Goal: Transaction & Acquisition: Purchase product/service

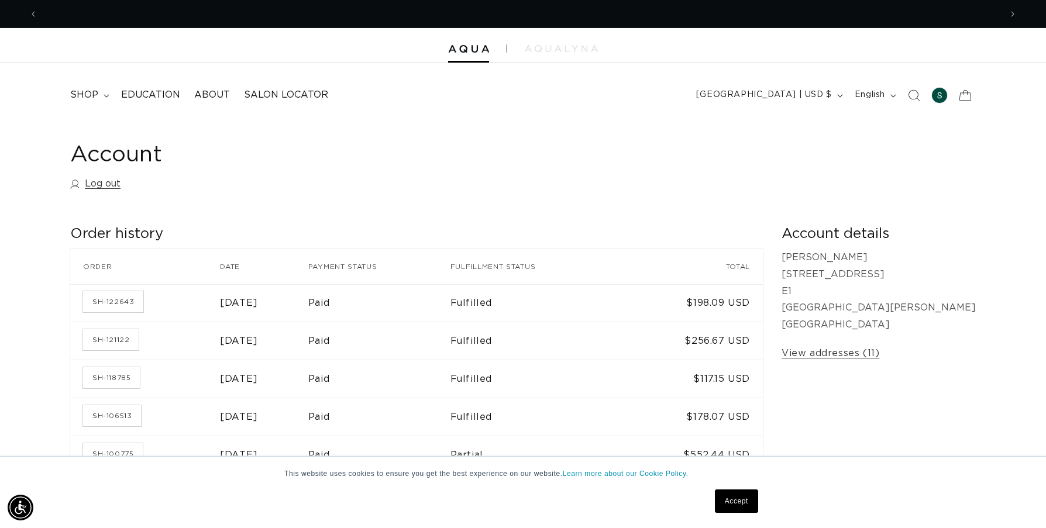
scroll to position [0, 1926]
click at [121, 299] on link "SH-122643" at bounding box center [113, 301] width 60 height 21
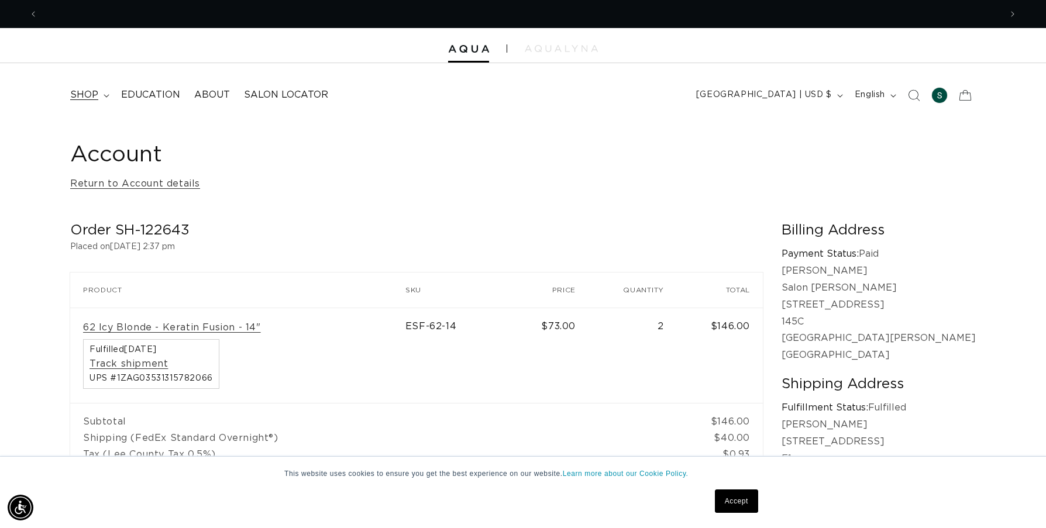
scroll to position [0, 1926]
click at [90, 99] on span "shop" at bounding box center [84, 95] width 28 height 12
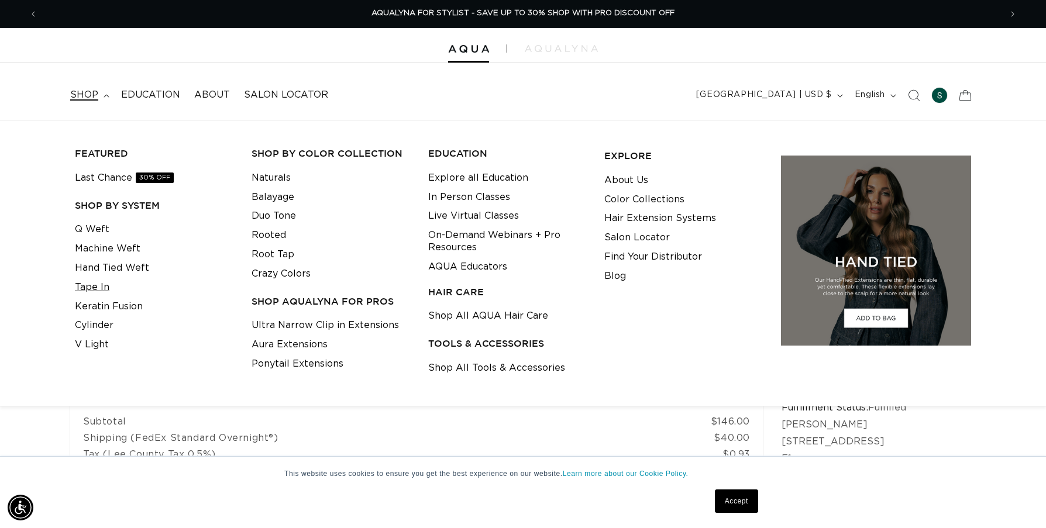
click at [92, 289] on link "Tape In" at bounding box center [92, 287] width 35 height 19
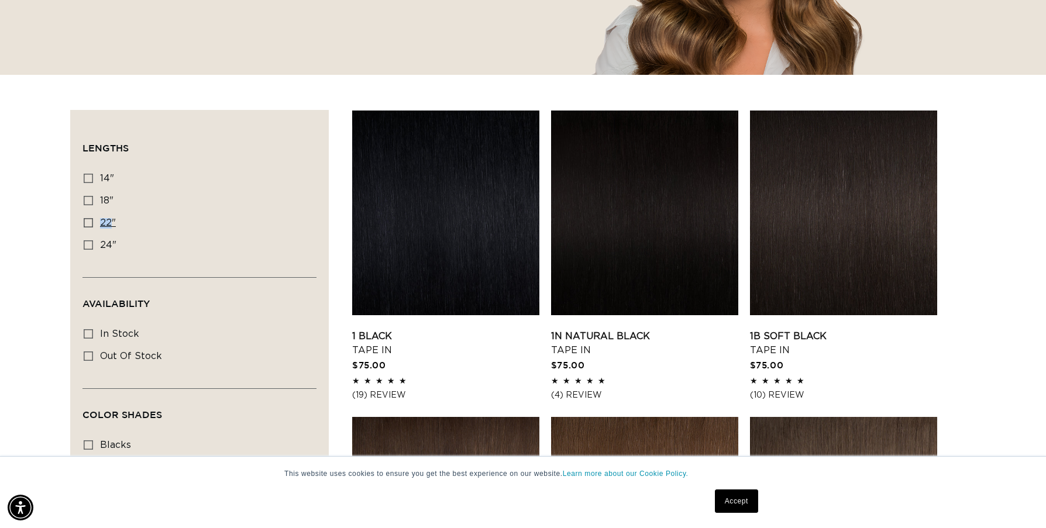
scroll to position [0, 963]
click at [86, 224] on icon at bounding box center [88, 222] width 9 height 9
click at [86, 224] on input "22" 22" (37 products)" at bounding box center [88, 222] width 9 height 9
checkbox input "true"
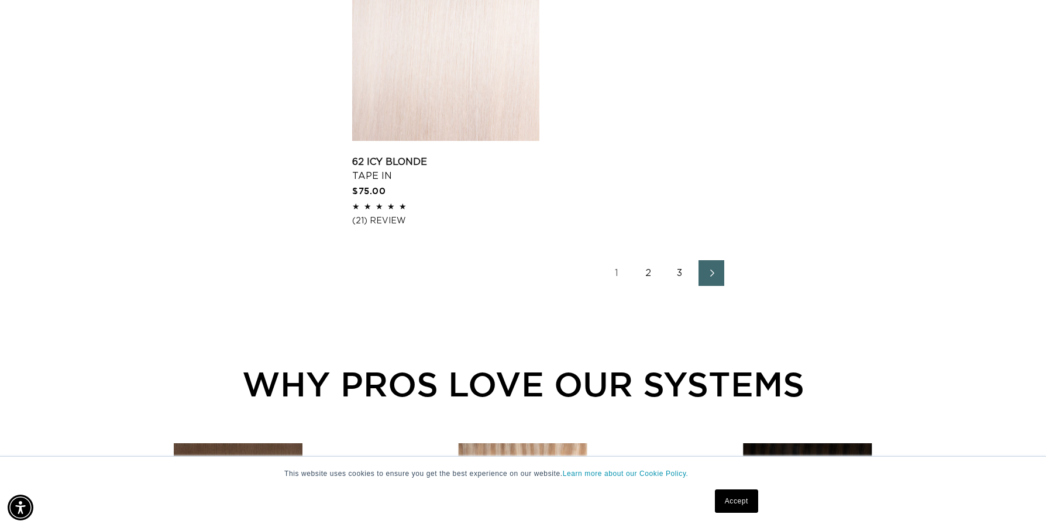
scroll to position [2015, 0]
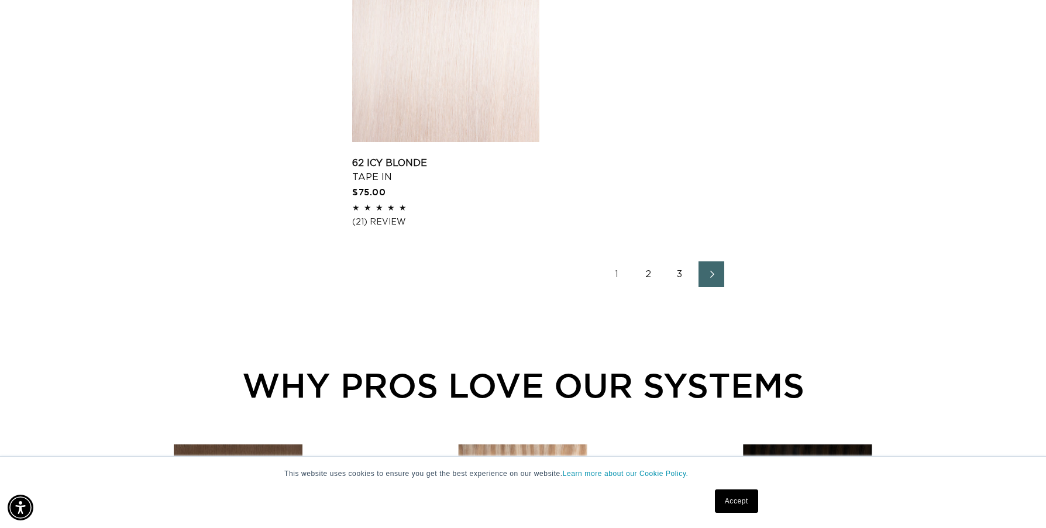
click at [642, 287] on link "2" at bounding box center [648, 274] width 26 height 26
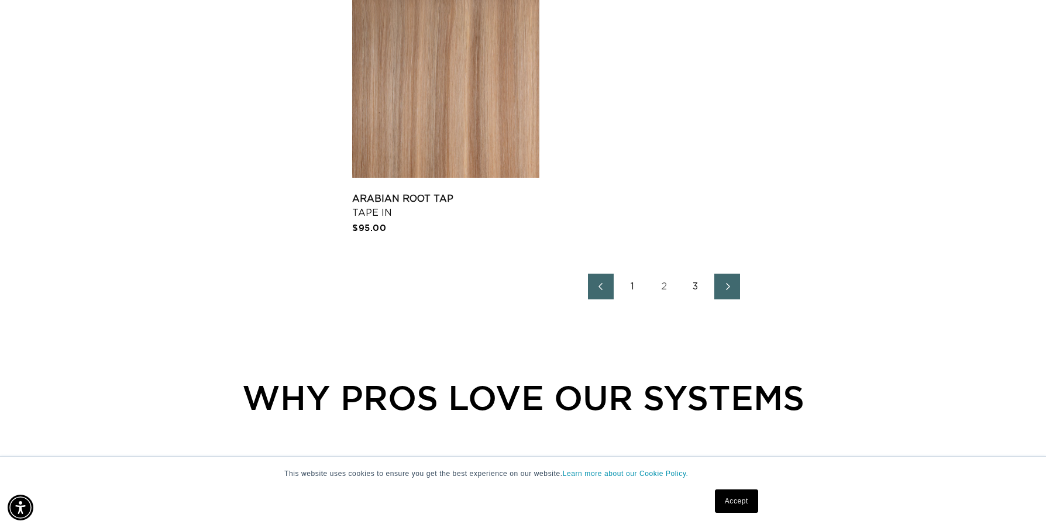
scroll to position [0, 963]
click at [701, 300] on link "3" at bounding box center [696, 287] width 26 height 26
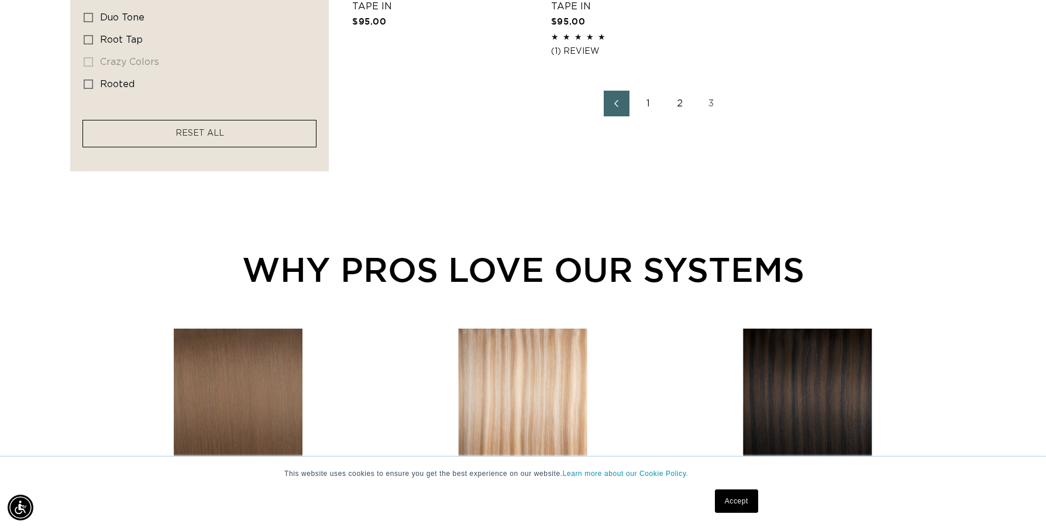
scroll to position [915, 0]
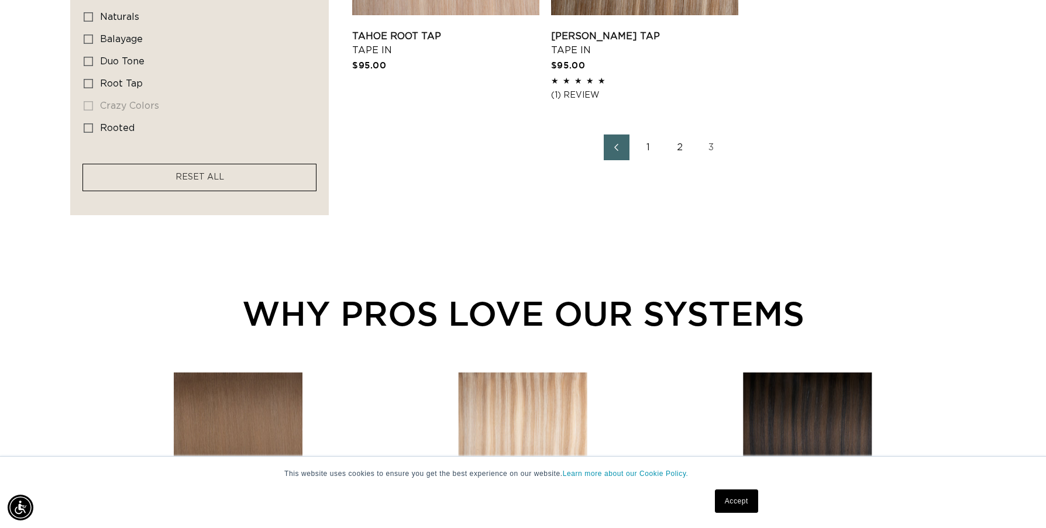
click at [640, 151] on link "1" at bounding box center [648, 148] width 26 height 26
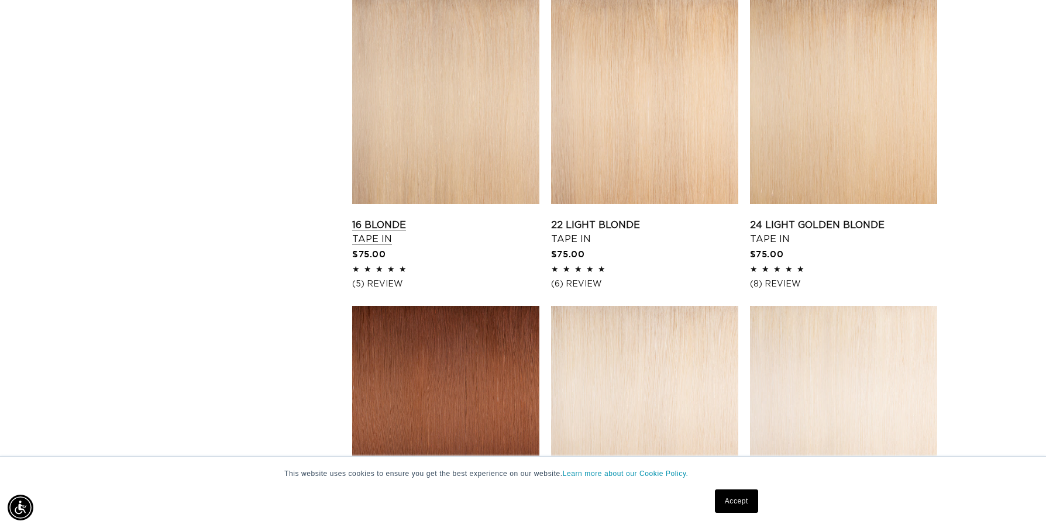
scroll to position [0, 963]
click at [443, 218] on link "16 Blonde Tape In" at bounding box center [445, 232] width 187 height 28
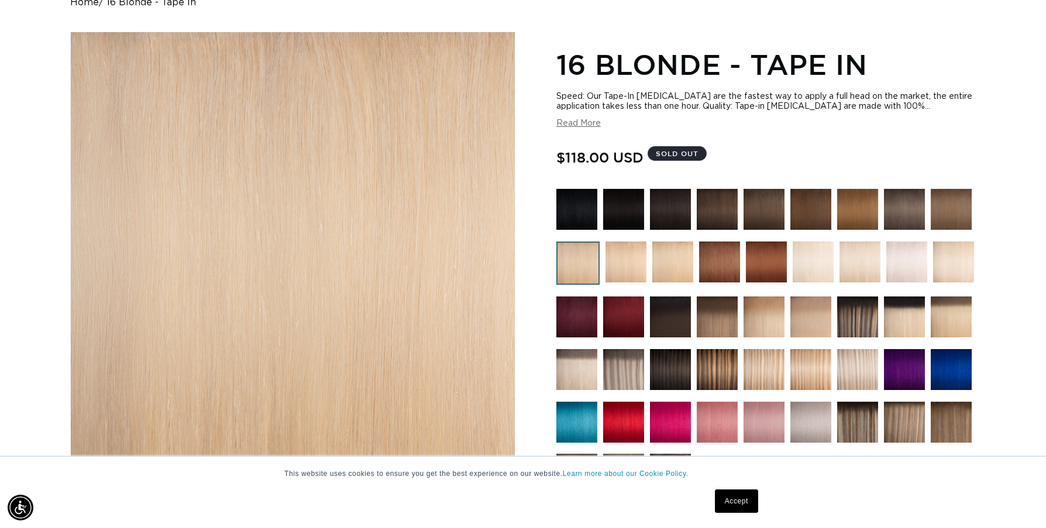
scroll to position [0, 1926]
click at [713, 253] on img at bounding box center [719, 262] width 41 height 41
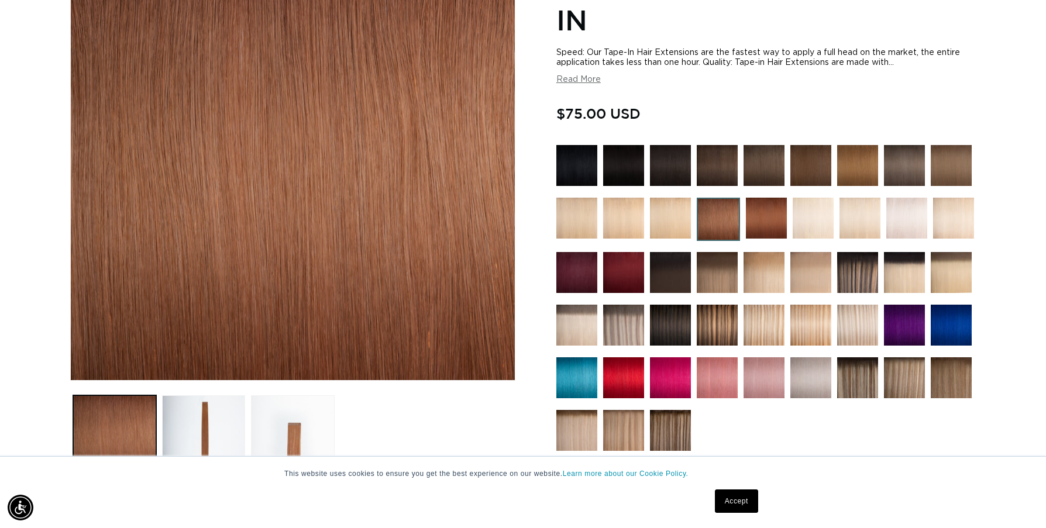
scroll to position [209, 0]
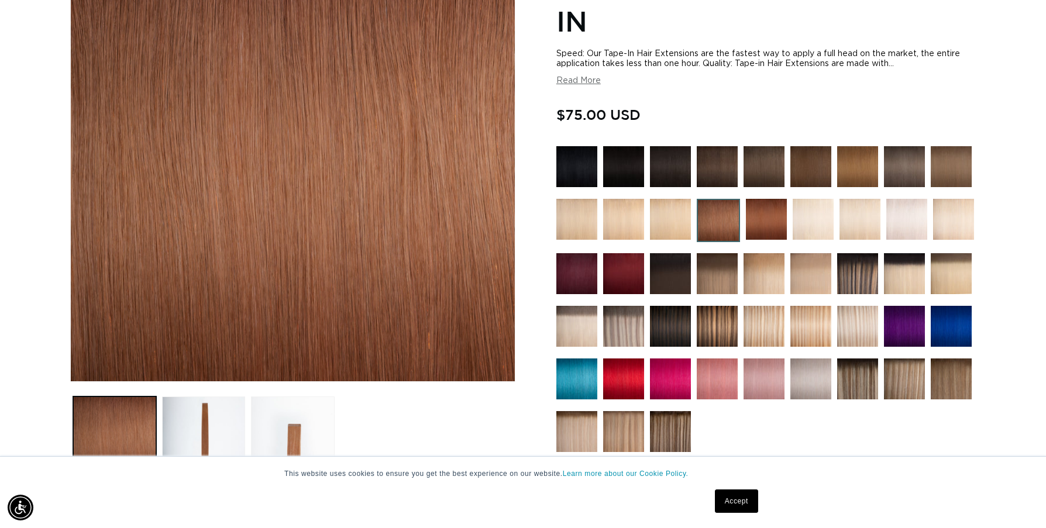
click at [780, 232] on img at bounding box center [766, 219] width 41 height 41
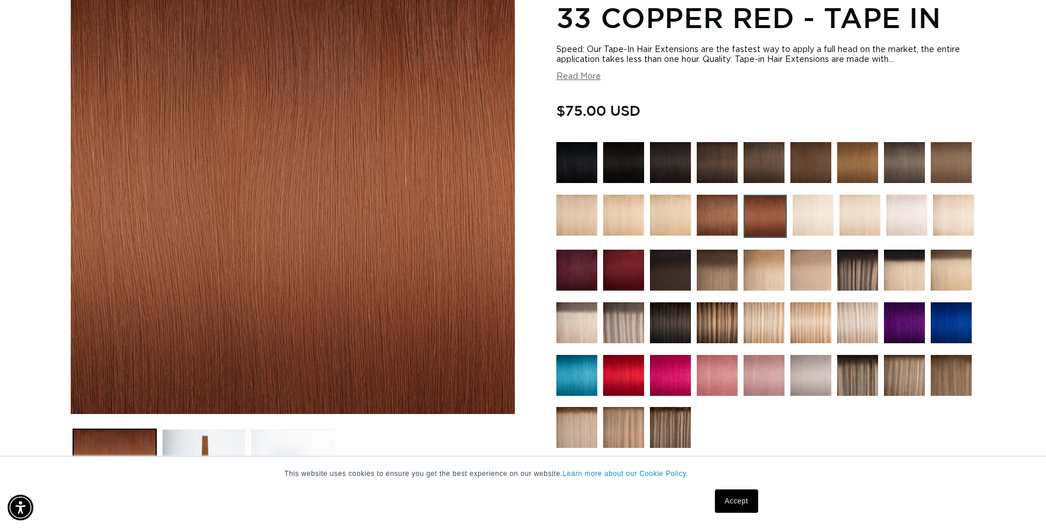
scroll to position [0, 963]
click at [729, 509] on link "Accept" at bounding box center [736, 501] width 43 height 23
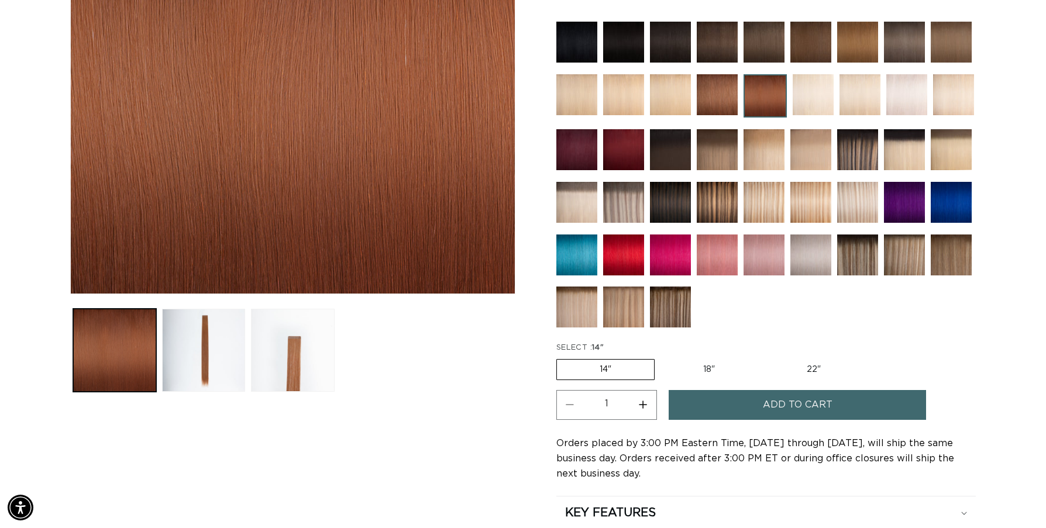
scroll to position [301, 0]
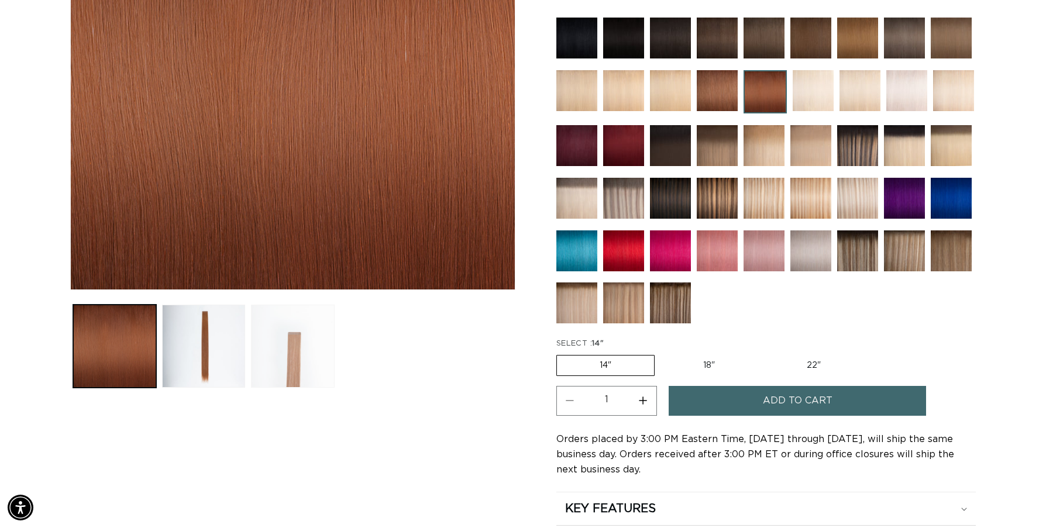
click at [279, 338] on button "Load image 3 in gallery view" at bounding box center [292, 346] width 83 height 83
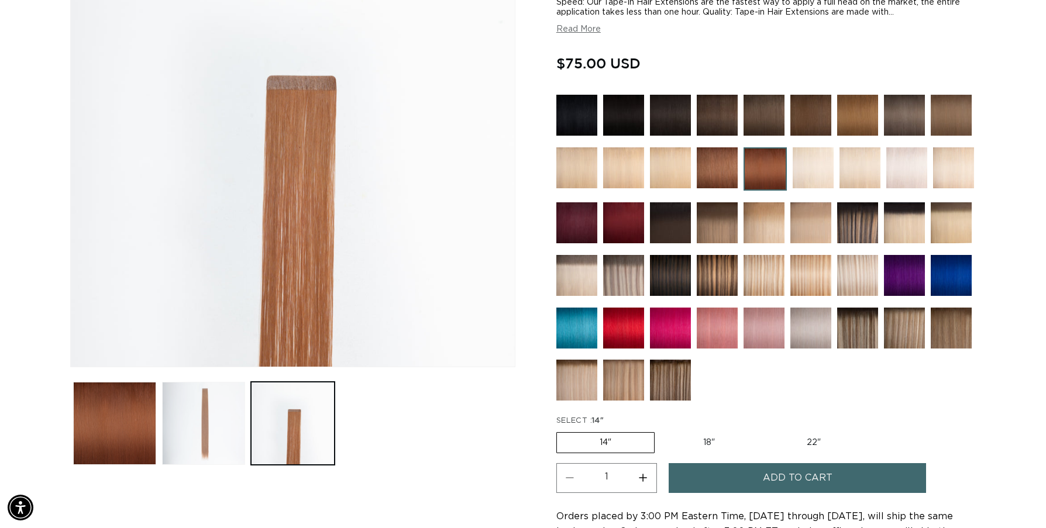
scroll to position [0, 0]
click at [715, 167] on img at bounding box center [717, 167] width 41 height 41
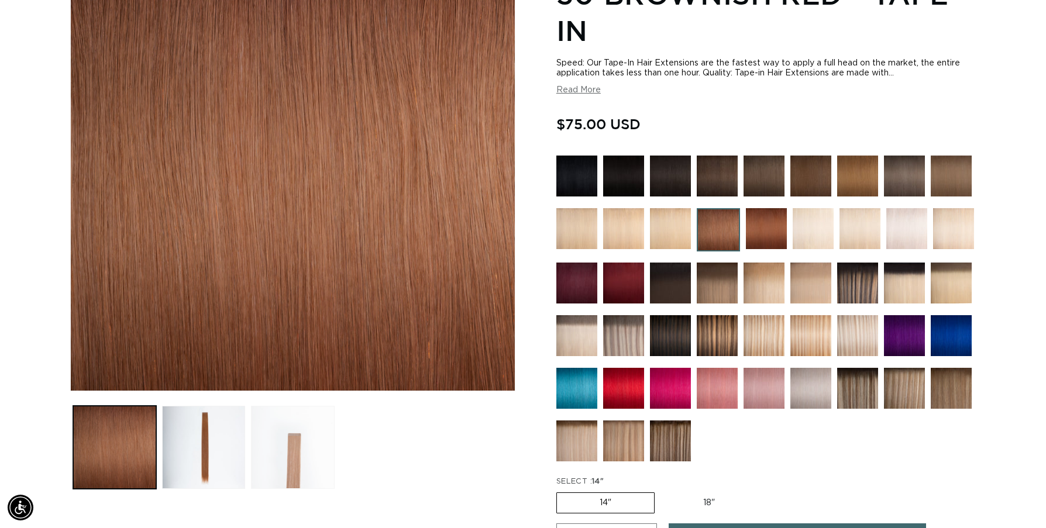
scroll to position [0, 963]
click at [221, 450] on button "Load image 2 in gallery view" at bounding box center [203, 447] width 83 height 83
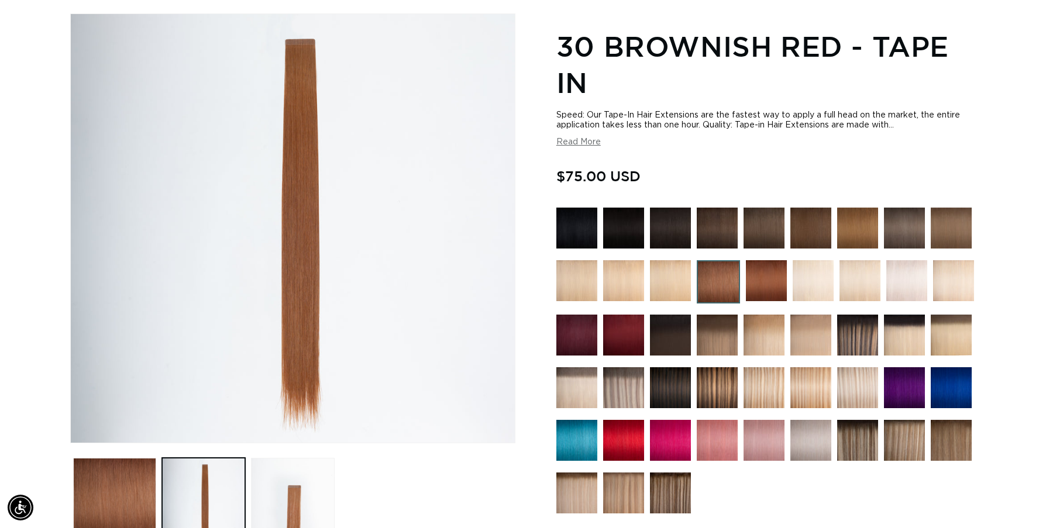
click at [582, 280] on img at bounding box center [576, 280] width 41 height 41
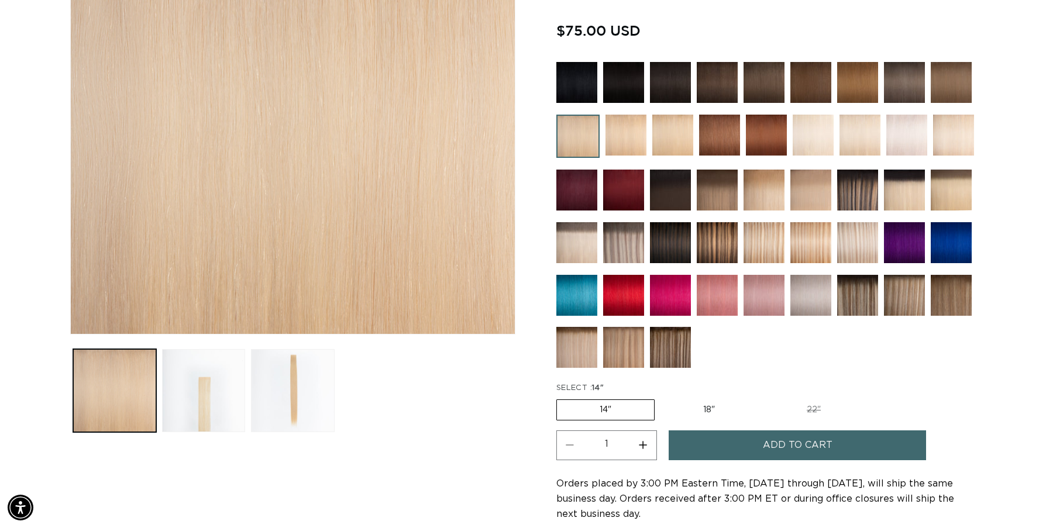
click at [711, 408] on label "18" Variant sold out or unavailable" at bounding box center [708, 410] width 97 height 20
click at [661, 398] on input "18" Variant sold out or unavailable" at bounding box center [660, 397] width 1 height 1
radio input "true"
click at [253, 387] on button "Load image 3 in gallery view" at bounding box center [292, 390] width 83 height 83
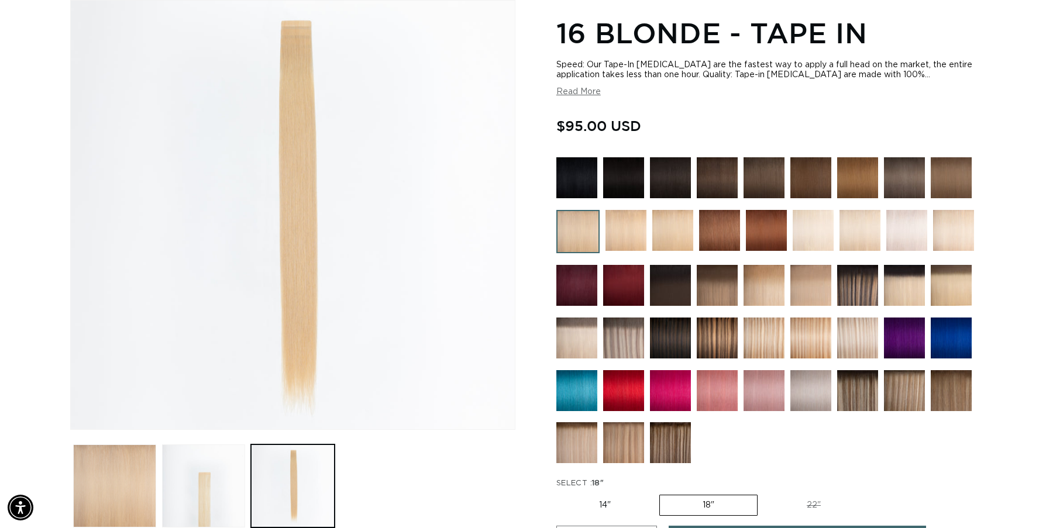
scroll to position [0, 1926]
